Goal: Check status: Check status

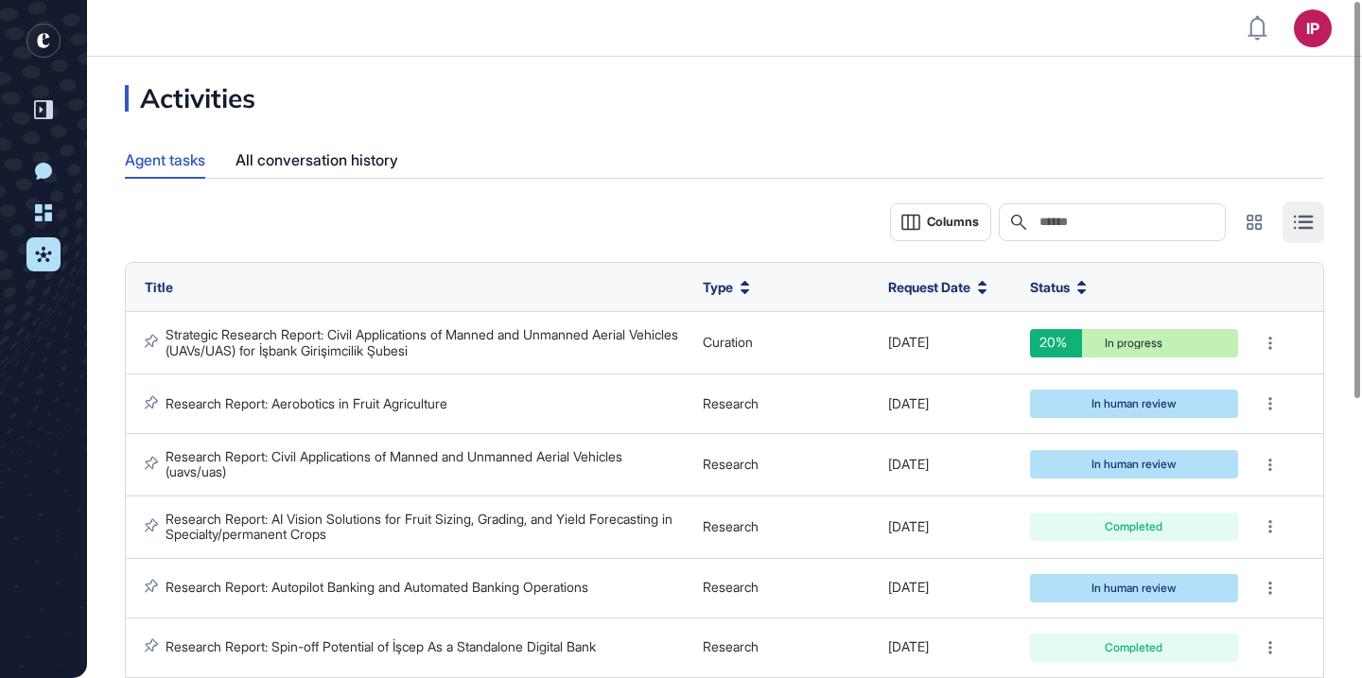
scroll to position [1, 1]
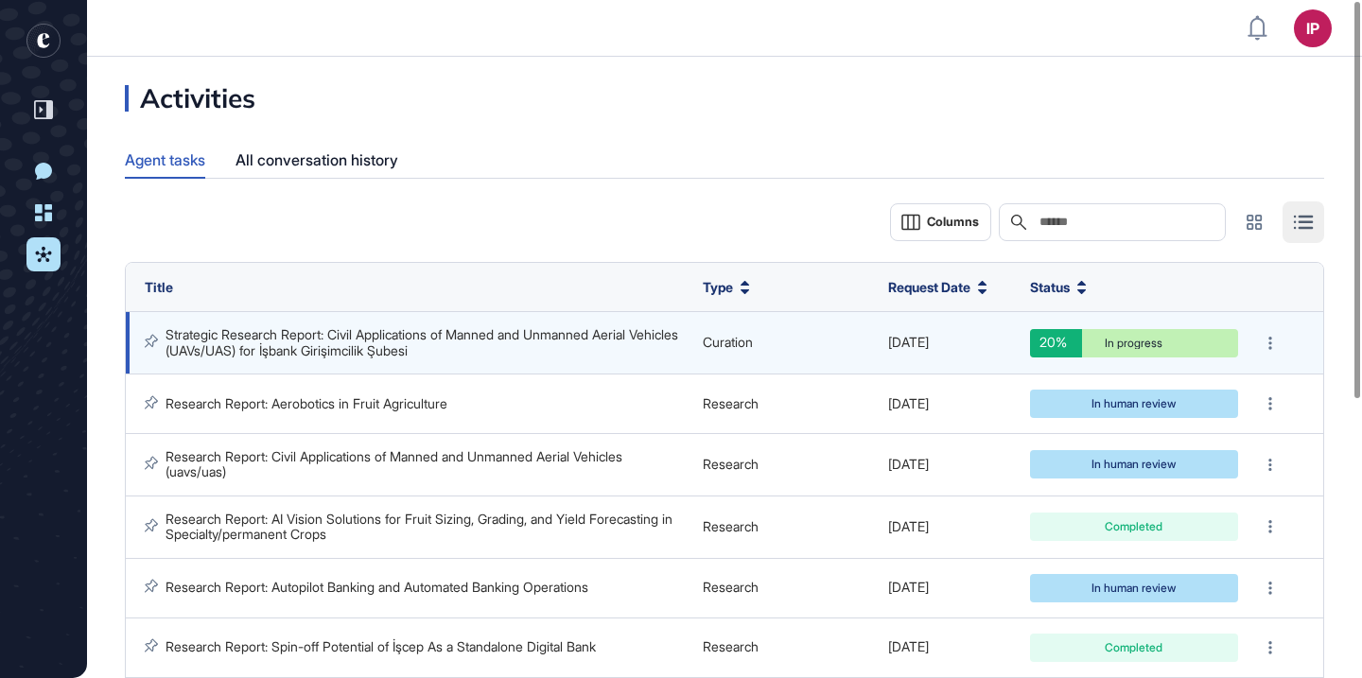
click at [462, 342] on link "Strategic Research Report: Civil Applications of Manned and Unmanned Aerial Veh…" at bounding box center [424, 341] width 516 height 31
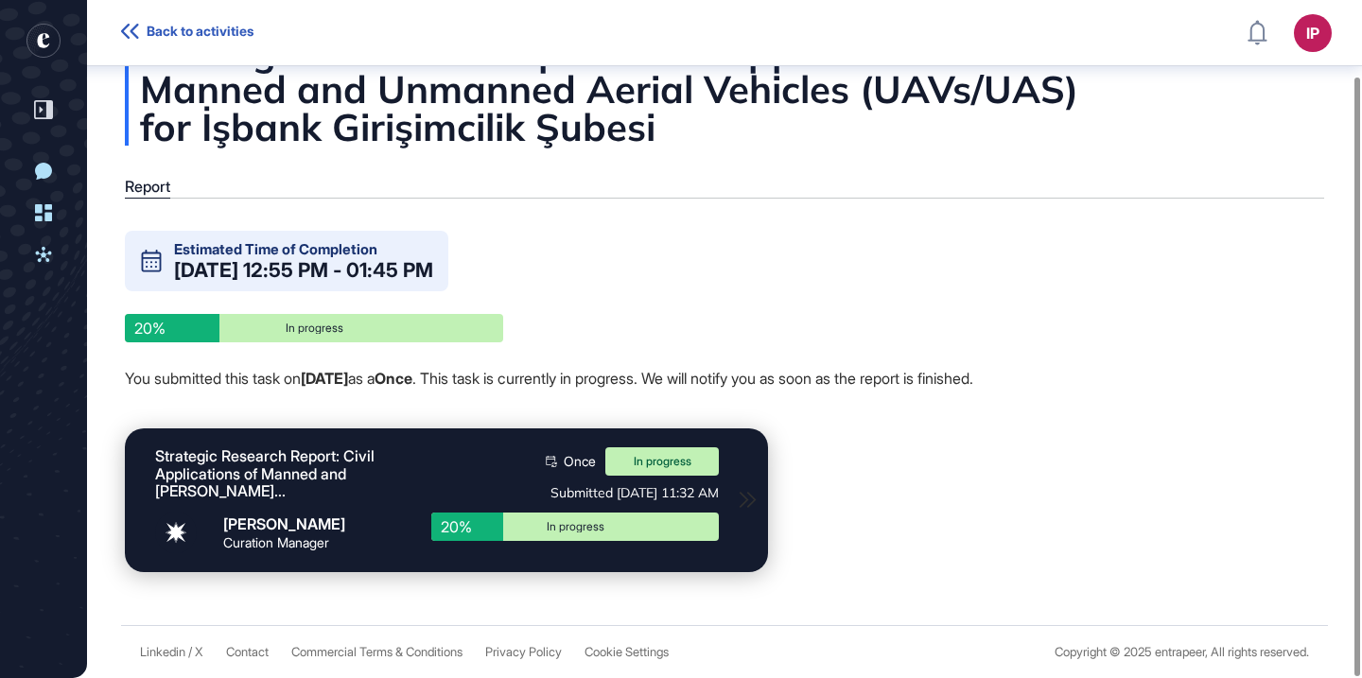
scroll to position [86, 0]
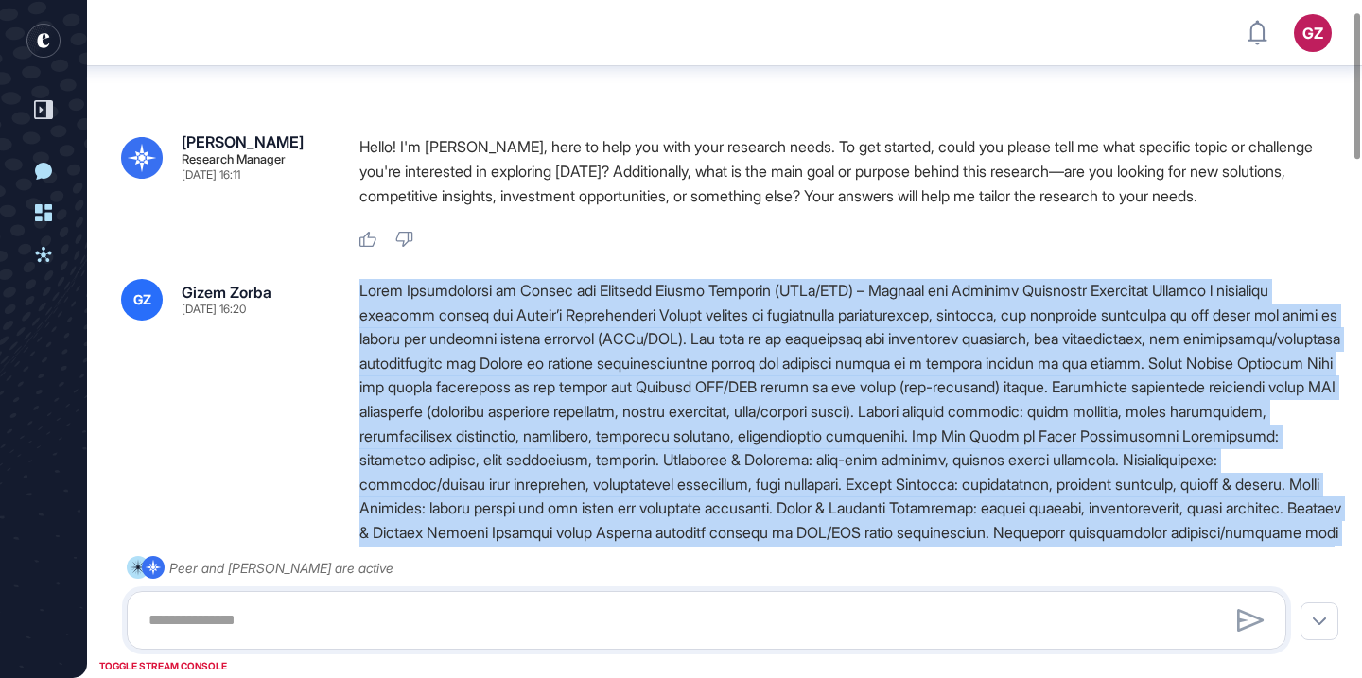
scroll to position [54, 0]
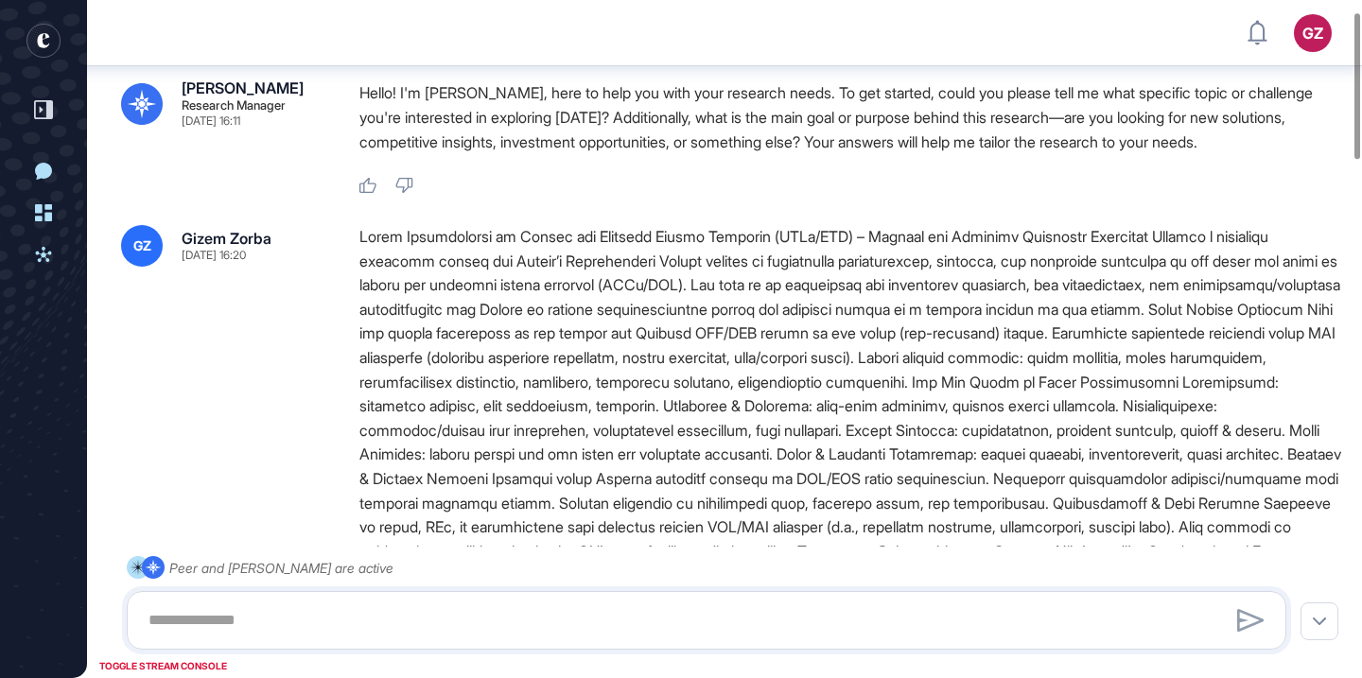
click at [42, 38] on icon "entrapeer-logo" at bounding box center [43, 40] width 12 height 15
